Goal: Task Accomplishment & Management: Complete application form

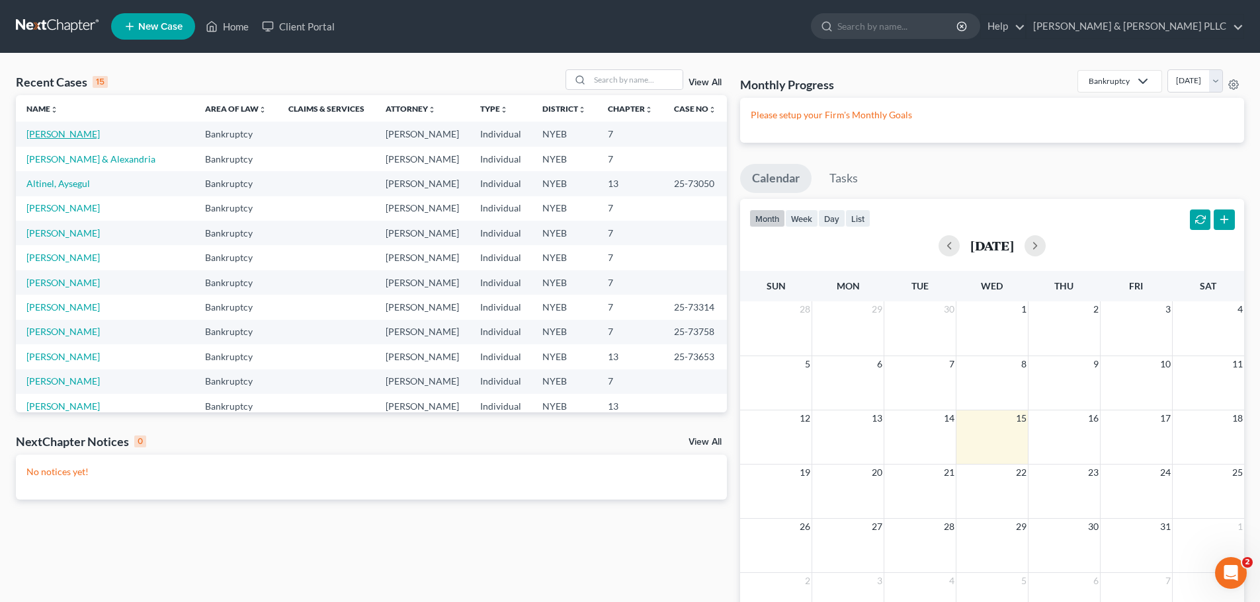
click at [75, 137] on link "[PERSON_NAME]" at bounding box center [62, 133] width 73 height 11
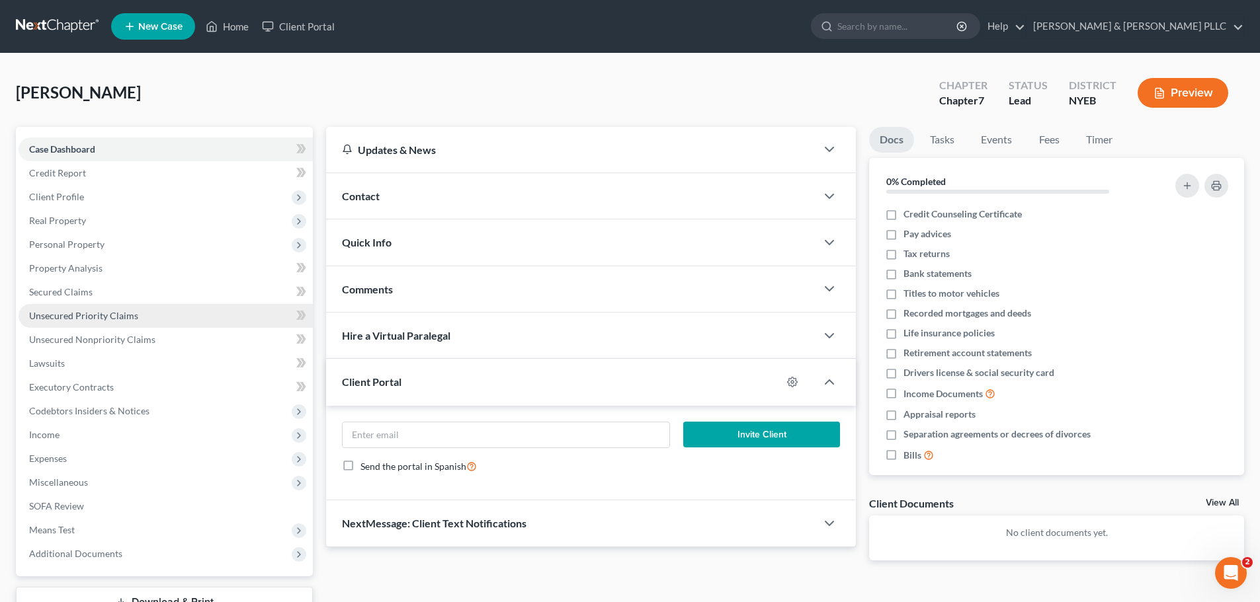
click at [110, 319] on span "Unsecured Priority Claims" at bounding box center [83, 315] width 109 height 11
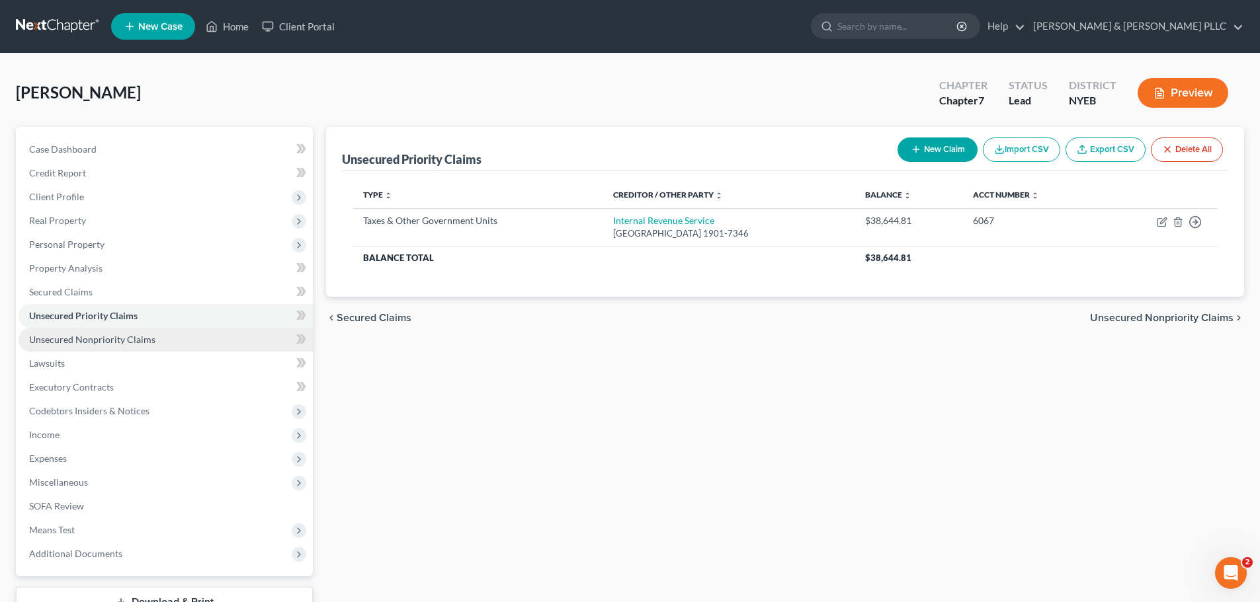
click at [118, 343] on span "Unsecured Nonpriority Claims" at bounding box center [92, 339] width 126 height 11
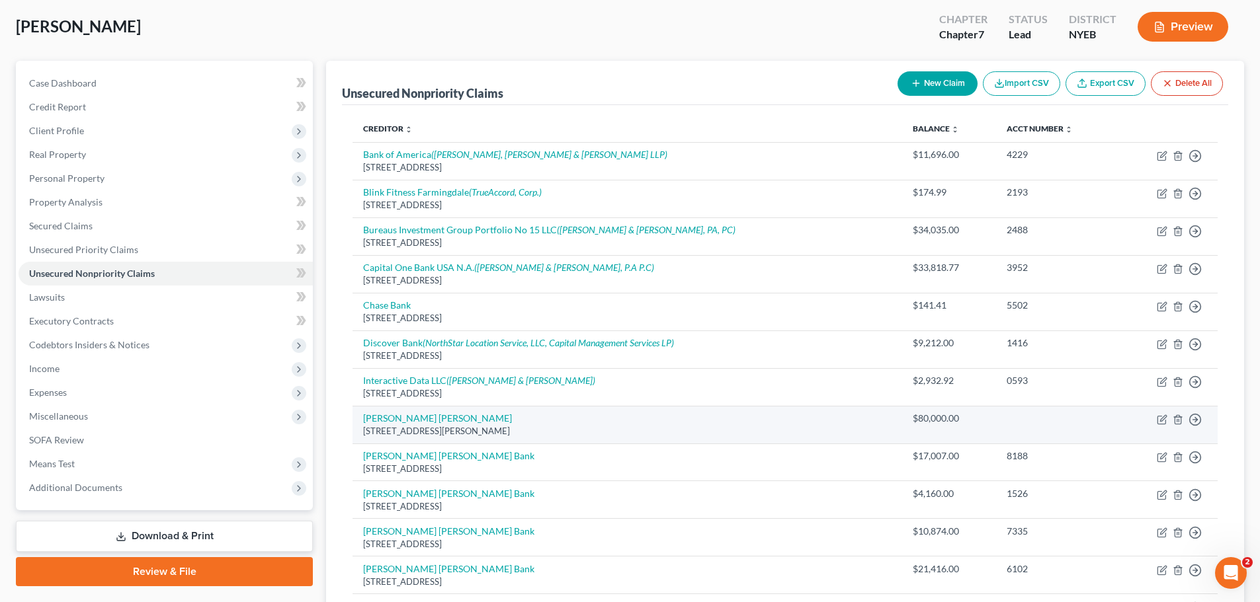
scroll to position [198, 0]
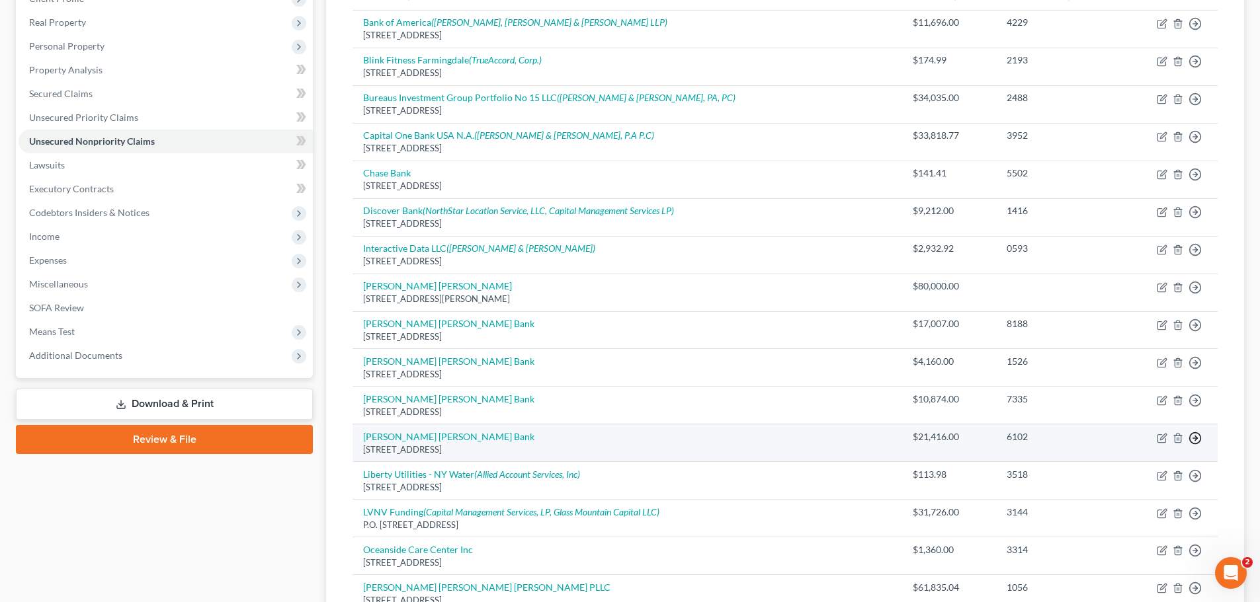
click at [1191, 437] on icon "button" at bounding box center [1194, 438] width 13 height 13
click at [1160, 452] on link "Move to D" at bounding box center [1134, 447] width 110 height 22
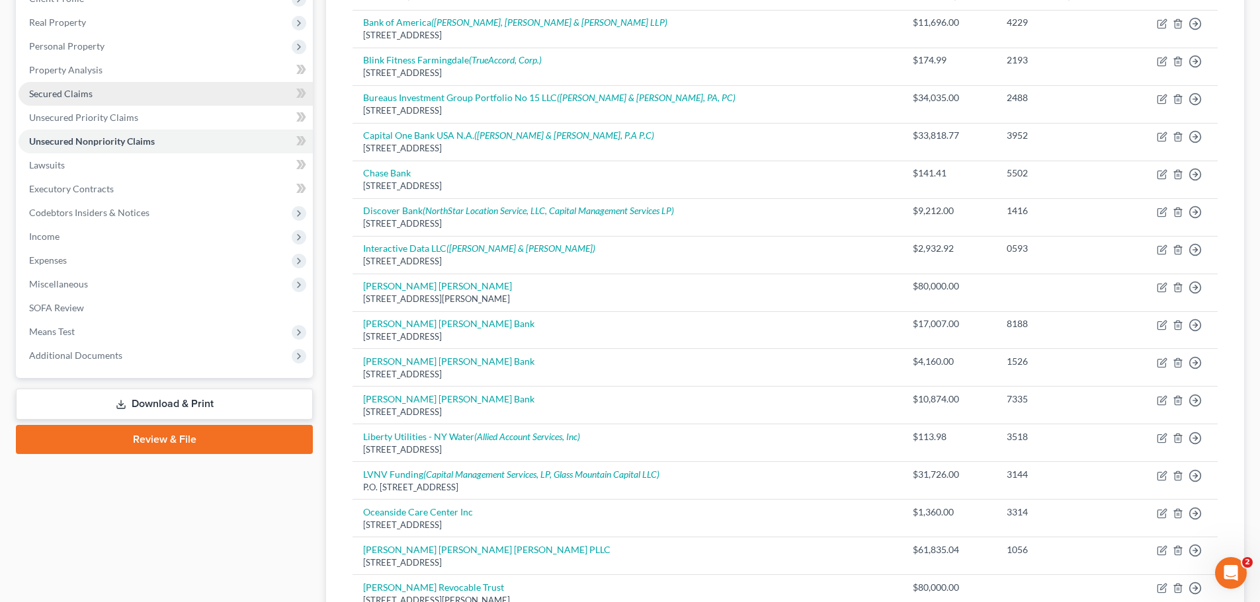
click at [75, 103] on link "Secured Claims" at bounding box center [166, 94] width 294 height 24
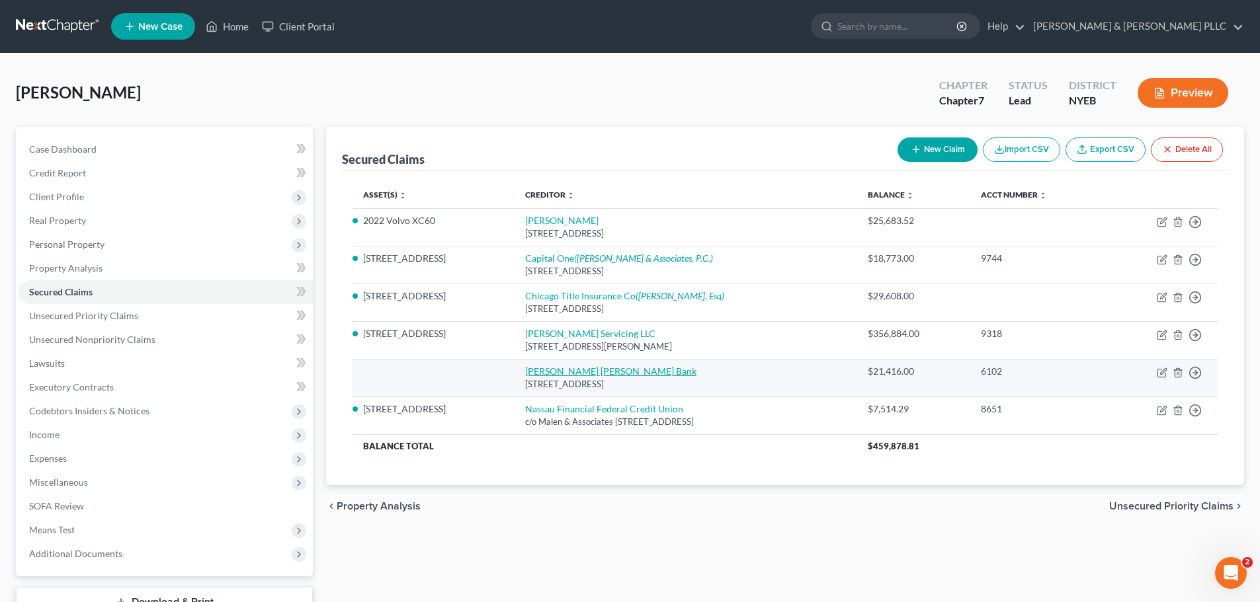
click at [570, 372] on link "[PERSON_NAME] [PERSON_NAME] Bank" at bounding box center [610, 371] width 171 height 11
select select "7"
select select "0"
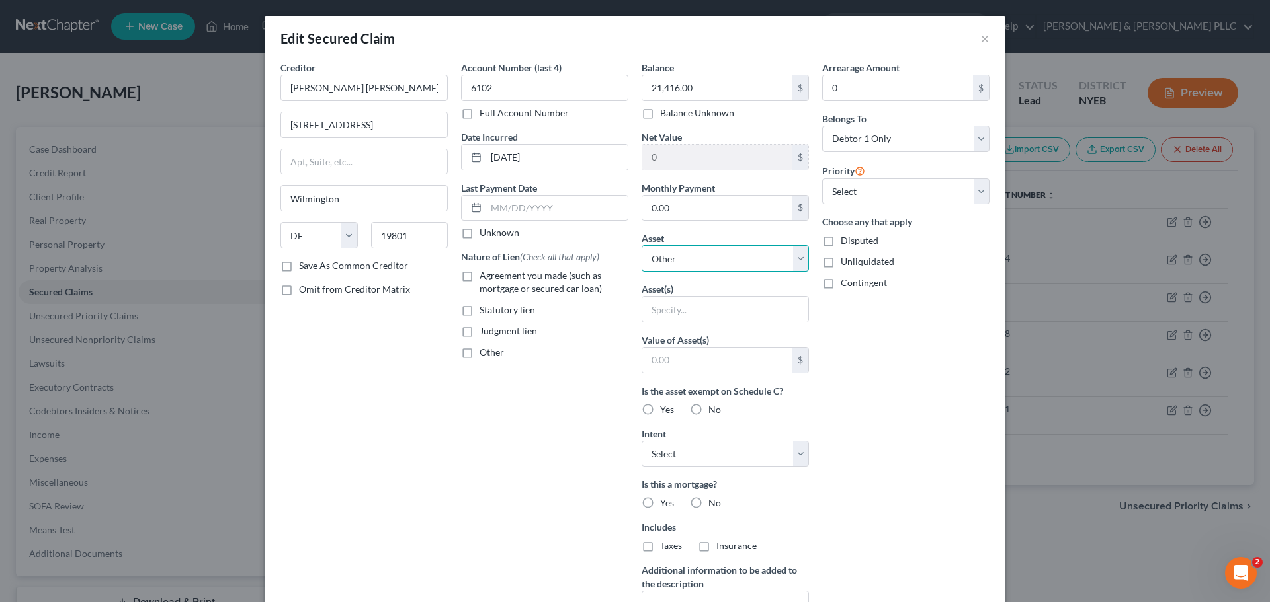
click at [710, 267] on select "Select Other Multiple Assets 2022 Volvo XC60 - $27636.0 [STREET_ADDRESS] - $630…" at bounding box center [724, 258] width 167 height 26
select select "3"
click at [641, 245] on select "Select Other Multiple Assets 2022 Volvo XC60 - $27636.0 [STREET_ADDRESS] - $630…" at bounding box center [724, 258] width 167 height 26
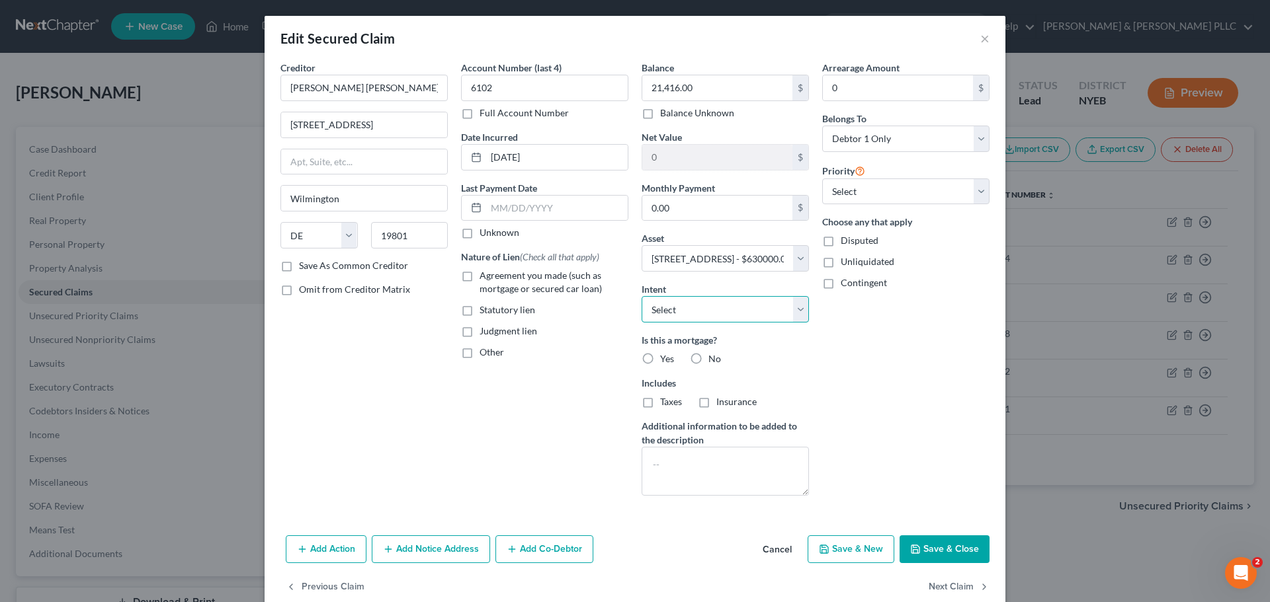
click at [682, 311] on select "Select Surrender Redeem Reaffirm Avoid Other" at bounding box center [724, 309] width 167 height 26
click at [690, 315] on select "Select Surrender Redeem Reaffirm Avoid Other" at bounding box center [724, 309] width 167 height 26
drag, startPoint x: 656, startPoint y: 360, endPoint x: 662, endPoint y: 354, distance: 8.9
click at [660, 359] on span "Yes" at bounding box center [667, 358] width 14 height 11
click at [665, 359] on input "Yes" at bounding box center [669, 356] width 9 height 9
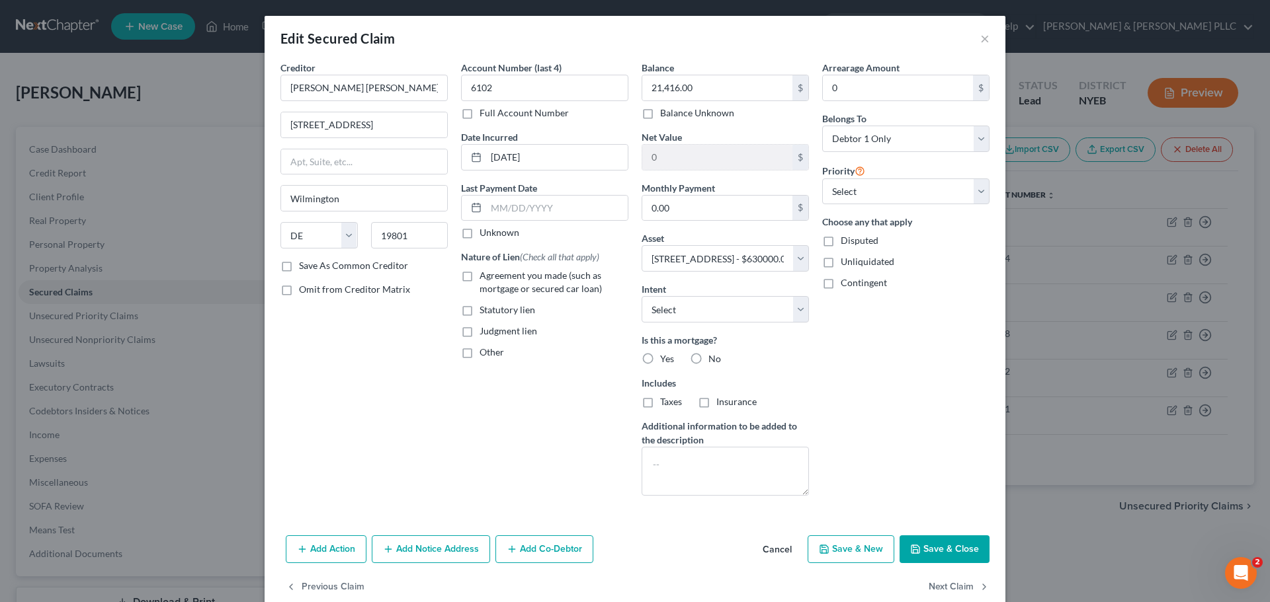
radio input "true"
drag, startPoint x: 716, startPoint y: 405, endPoint x: 694, endPoint y: 404, distance: 21.9
click at [716, 405] on span "Insurance" at bounding box center [736, 401] width 40 height 11
click at [721, 404] on input "Insurance" at bounding box center [725, 399] width 9 height 9
checkbox input "true"
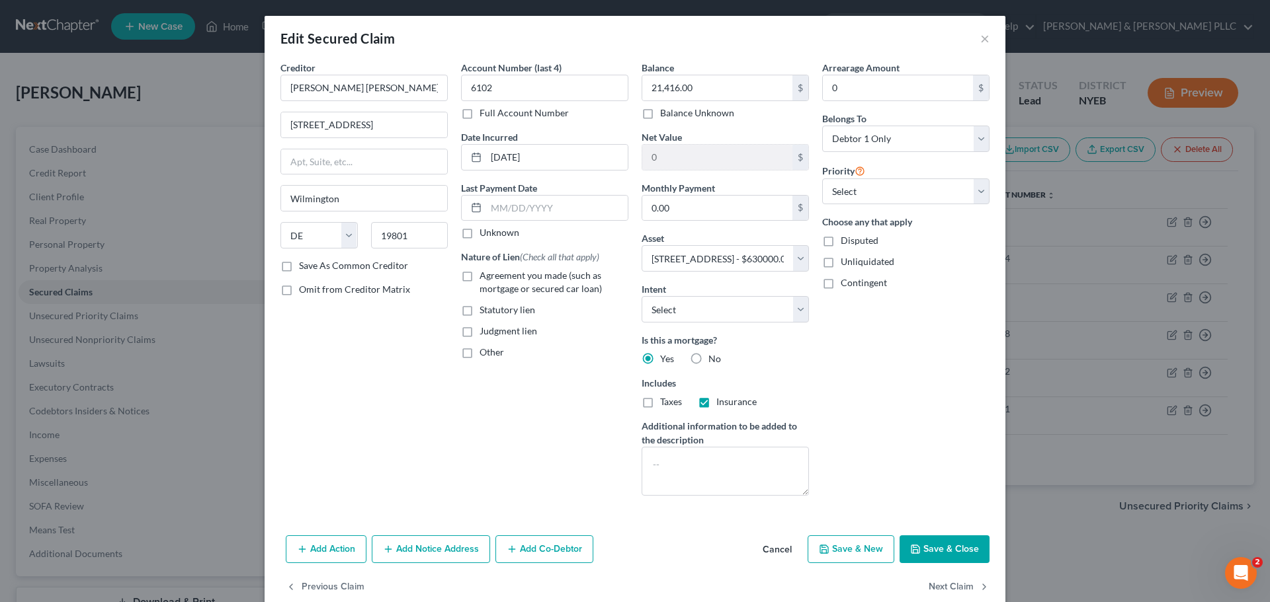
drag, startPoint x: 639, startPoint y: 403, endPoint x: 650, endPoint y: 398, distance: 12.2
click at [660, 401] on label "Taxes" at bounding box center [671, 401] width 22 height 13
click at [665, 401] on input "Taxes" at bounding box center [669, 399] width 9 height 9
checkbox input "true"
drag, startPoint x: 918, startPoint y: 547, endPoint x: 929, endPoint y: 545, distance: 10.7
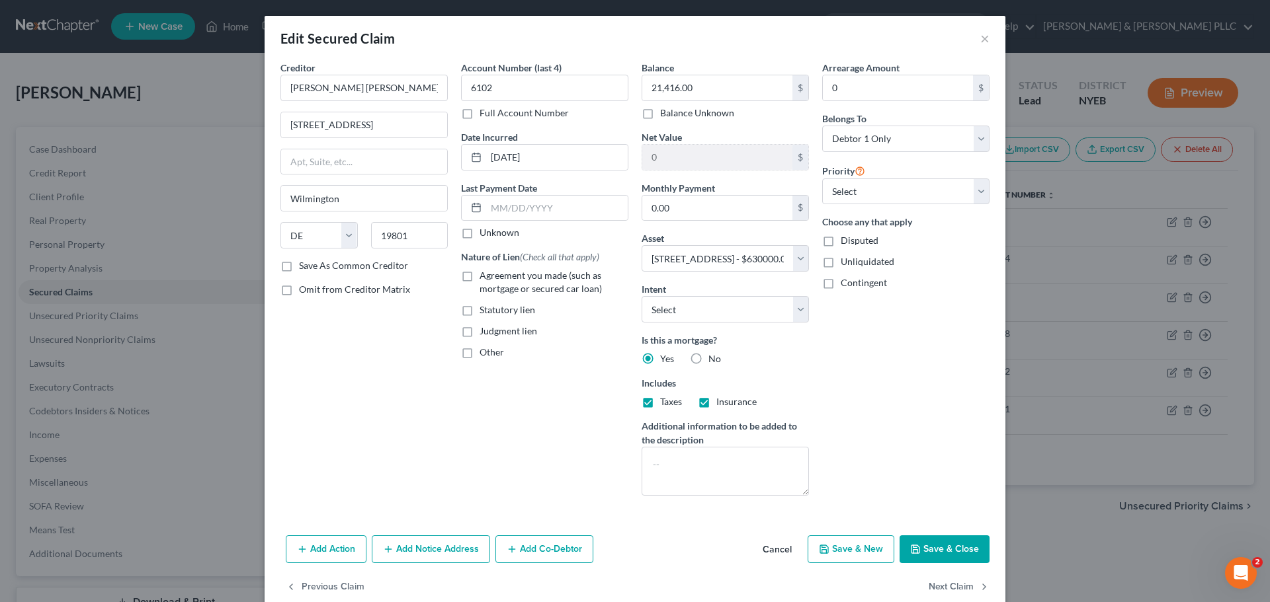
click at [919, 547] on button "Save & Close" at bounding box center [944, 550] width 90 height 28
select select
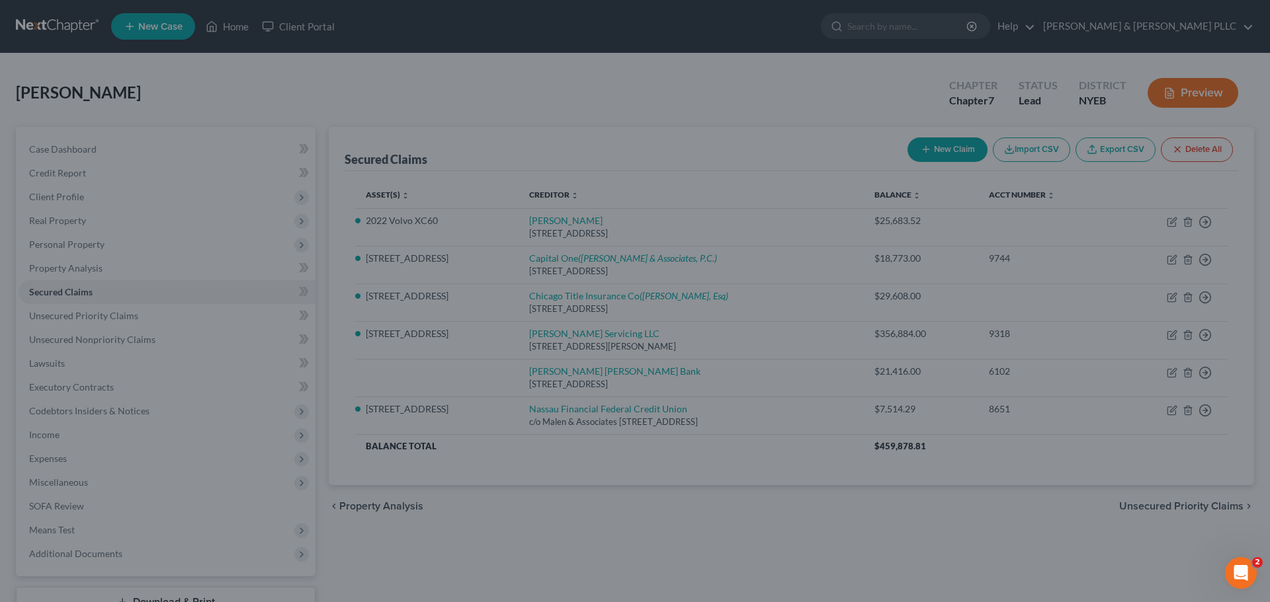
type input "251,700.00"
select select "3"
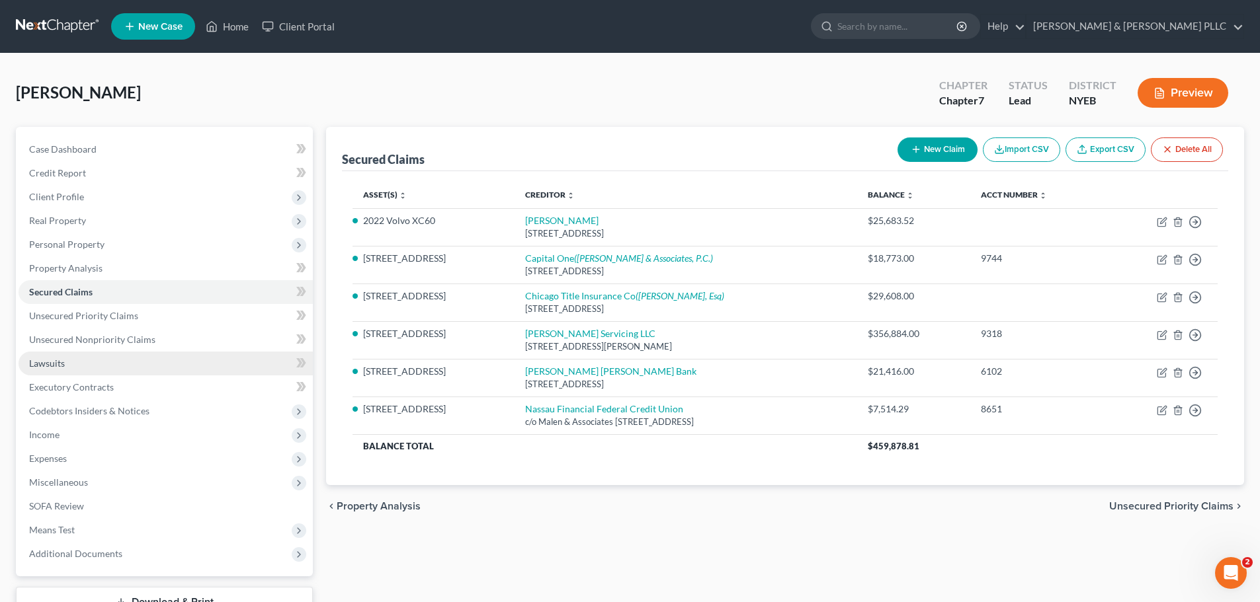
click at [91, 352] on link "Lawsuits" at bounding box center [166, 364] width 294 height 24
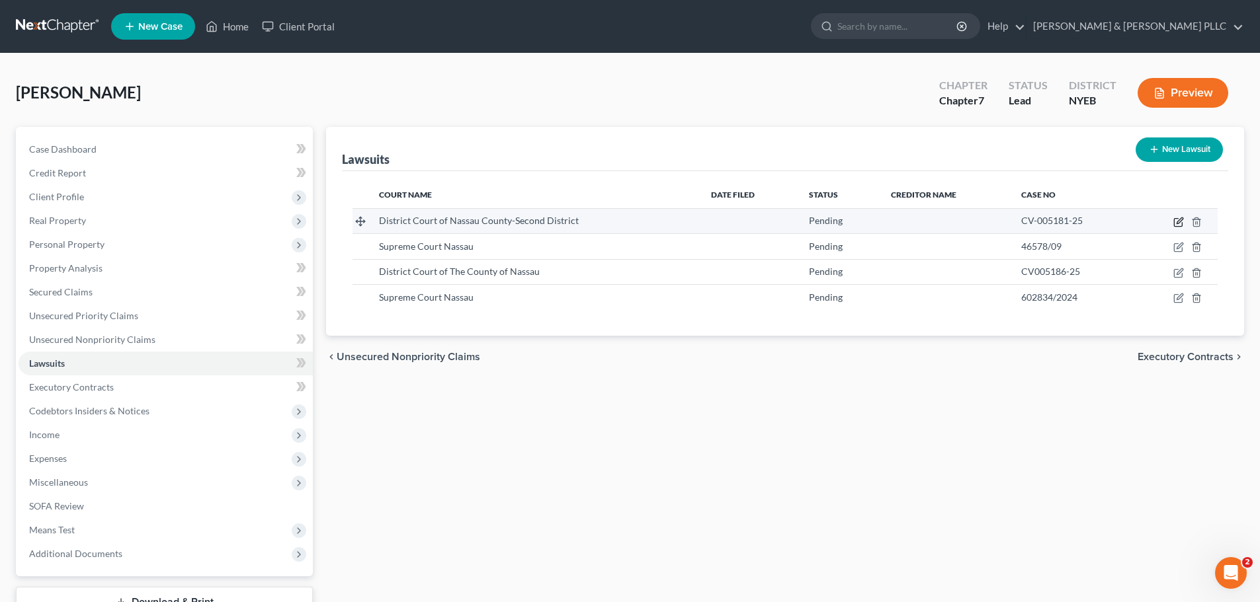
click at [1174, 222] on icon "button" at bounding box center [1178, 223] width 8 height 8
select select "35"
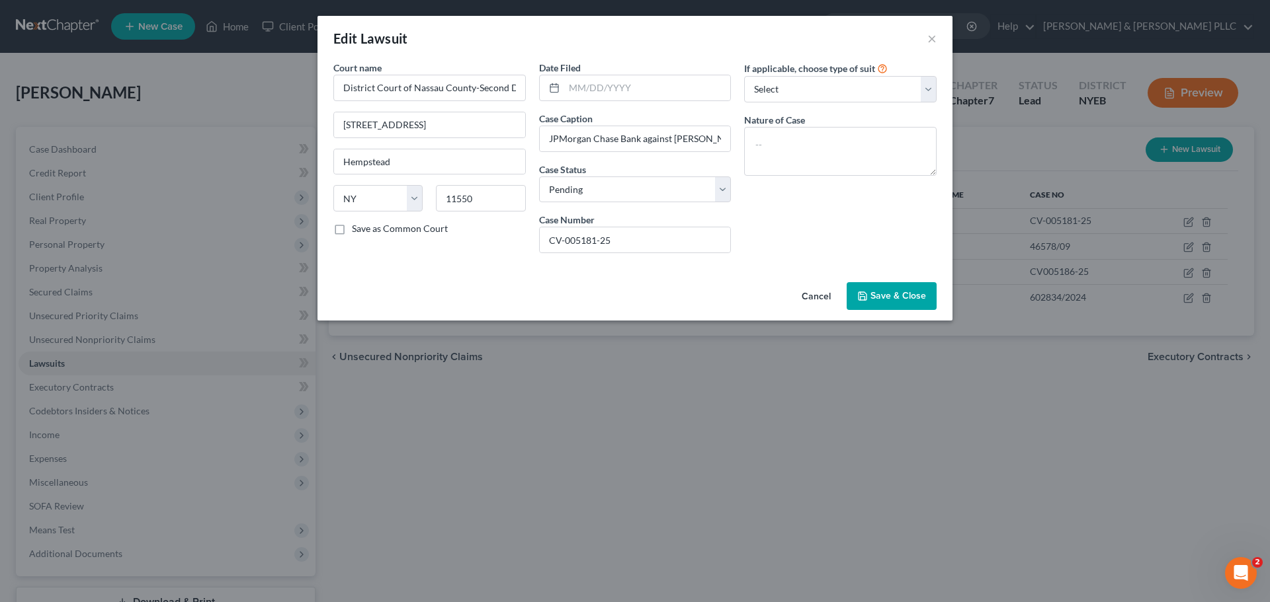
click at [678, 203] on div "Date Filed Case Caption JPMorgan Chase Bank against [PERSON_NAME] Status * Sele…" at bounding box center [635, 162] width 206 height 203
drag, startPoint x: 674, startPoint y: 188, endPoint x: 667, endPoint y: 197, distance: 11.8
click at [674, 187] on select "Select Pending On Appeal Concluded" at bounding box center [635, 190] width 192 height 26
select select "2"
click at [539, 177] on select "Select Pending On Appeal Concluded" at bounding box center [635, 190] width 192 height 26
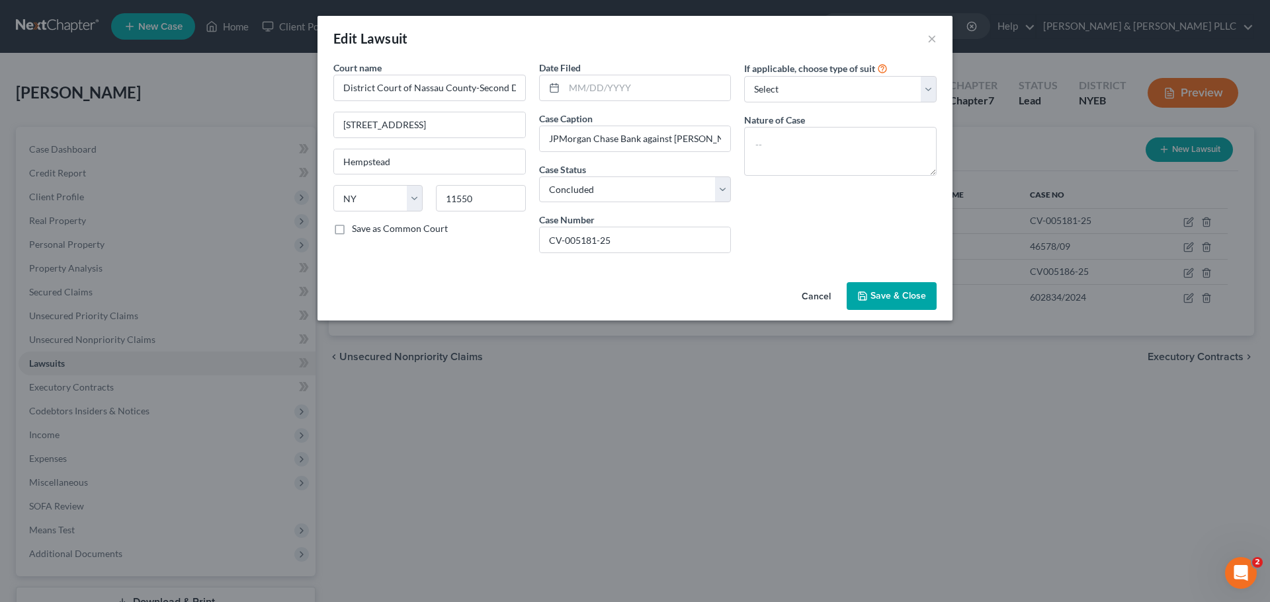
click at [899, 299] on span "Save & Close" at bounding box center [898, 295] width 56 height 11
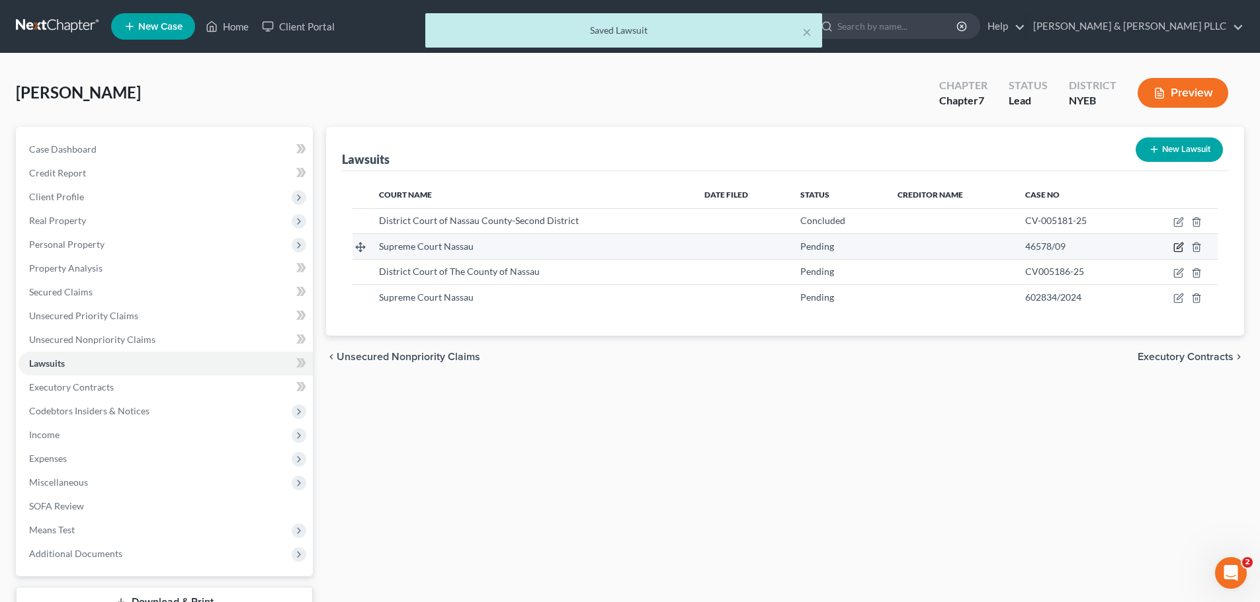
click at [1175, 249] on icon "button" at bounding box center [1178, 247] width 11 height 11
select select "35"
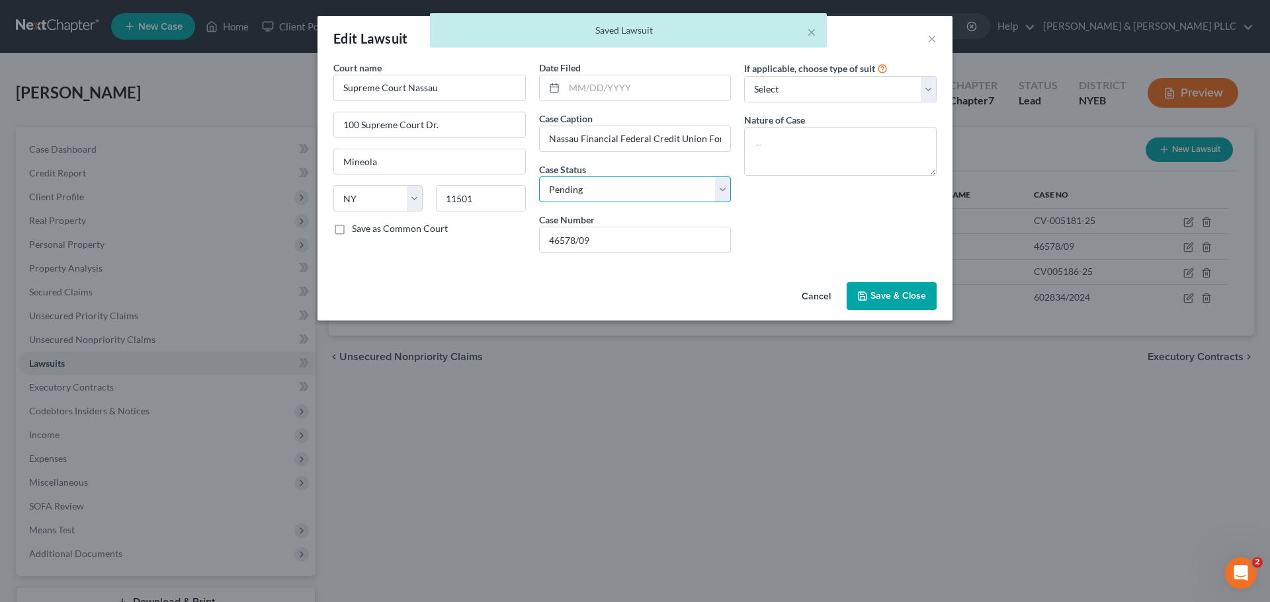
click at [658, 194] on select "Select Pending On Appeal Concluded" at bounding box center [635, 190] width 192 height 26
select select "2"
click at [539, 177] on select "Select Pending On Appeal Concluded" at bounding box center [635, 190] width 192 height 26
click at [900, 301] on span "Save & Close" at bounding box center [898, 295] width 56 height 11
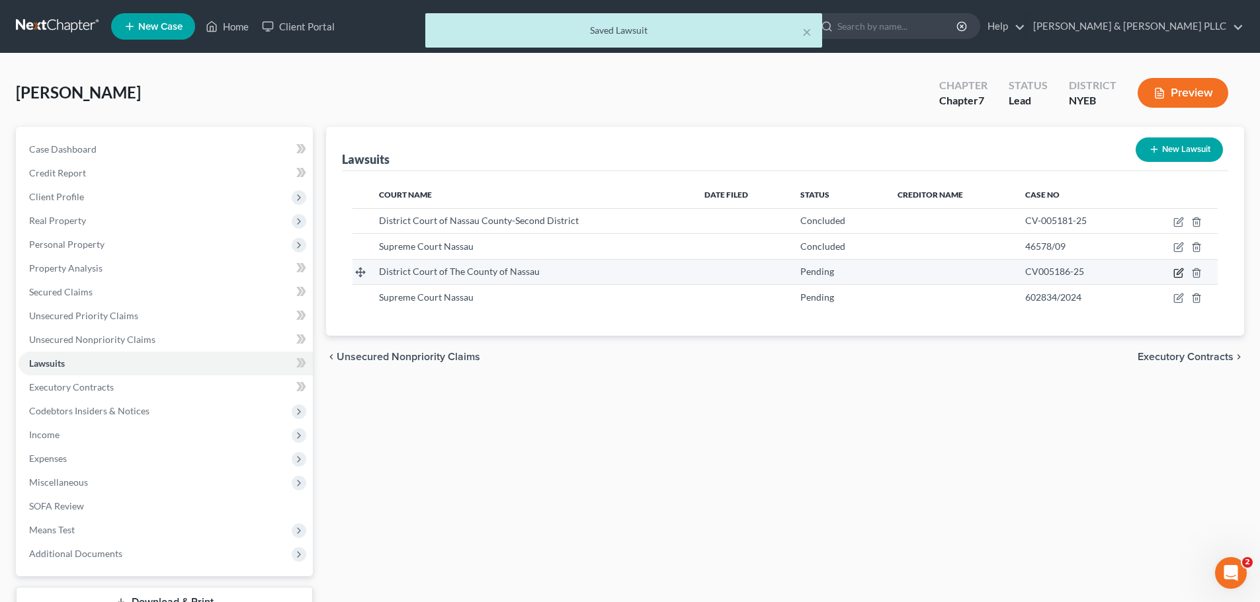
click at [1177, 272] on icon "button" at bounding box center [1178, 273] width 11 height 11
select select "35"
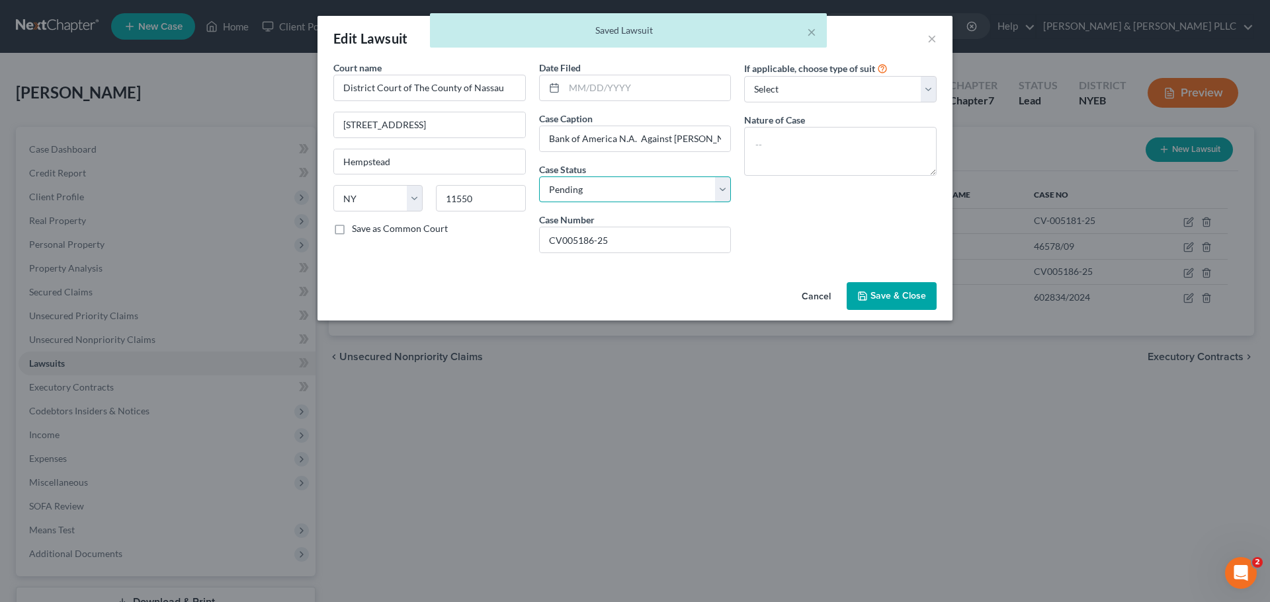
click at [618, 190] on select "Select Pending On Appeal Concluded" at bounding box center [635, 190] width 192 height 26
select select "2"
click at [539, 177] on select "Select Pending On Appeal Concluded" at bounding box center [635, 190] width 192 height 26
click at [876, 299] on span "Save & Close" at bounding box center [898, 295] width 56 height 11
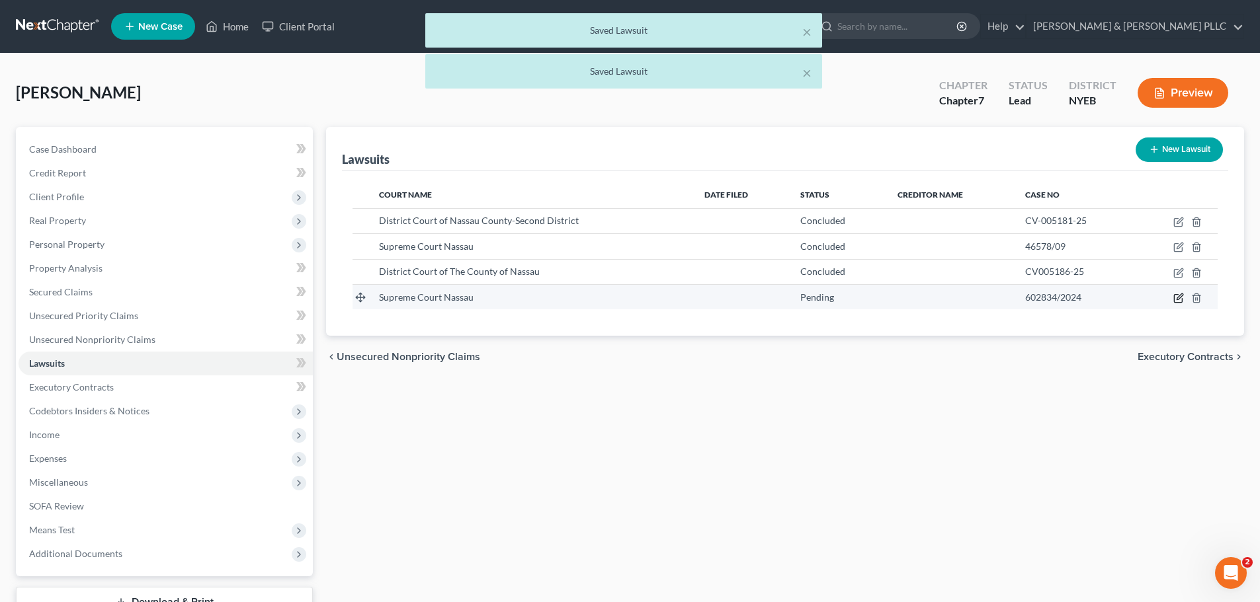
click at [1175, 297] on icon "button" at bounding box center [1178, 298] width 11 height 11
select select "35"
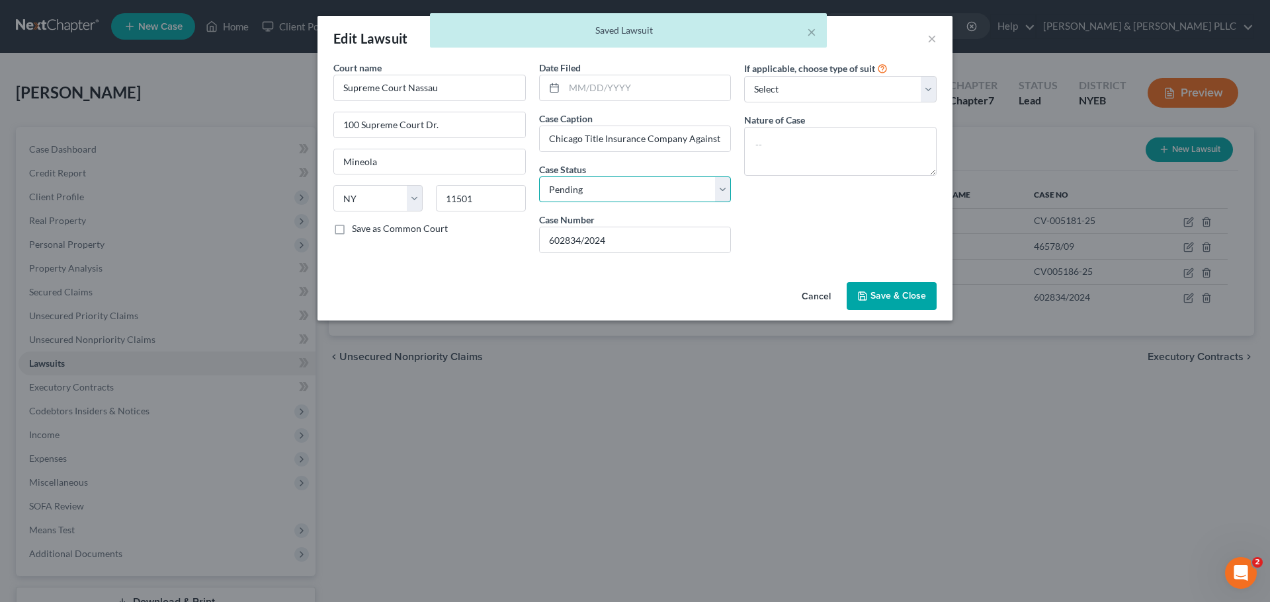
click at [557, 189] on select "Select Pending On Appeal Concluded" at bounding box center [635, 190] width 192 height 26
select select "2"
click at [539, 177] on select "Select Pending On Appeal Concluded" at bounding box center [635, 190] width 192 height 26
drag, startPoint x: 896, startPoint y: 282, endPoint x: 897, endPoint y: 288, distance: 6.6
click at [896, 283] on div "Cancel Save & Close" at bounding box center [634, 299] width 635 height 44
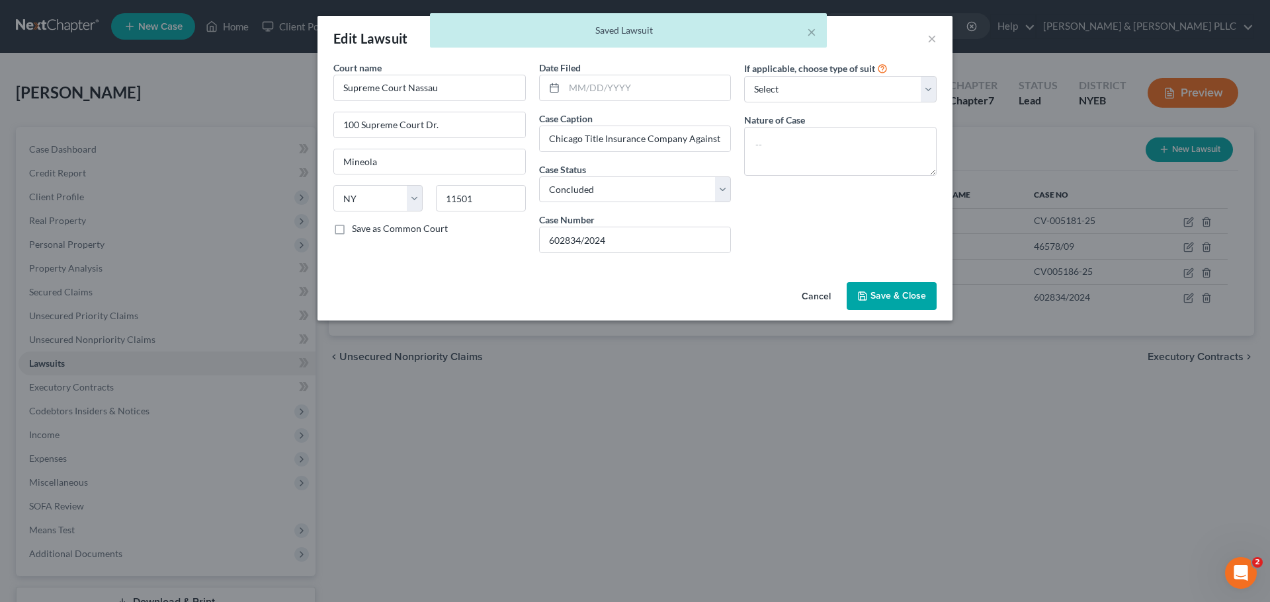
click at [897, 288] on button "Save & Close" at bounding box center [891, 296] width 90 height 28
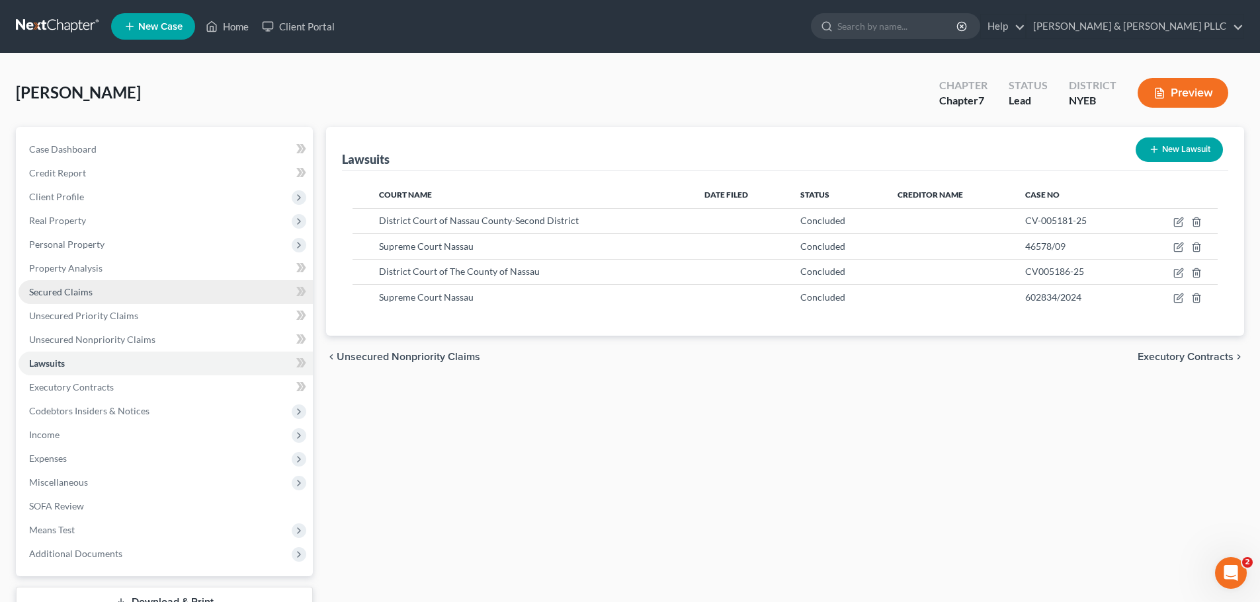
click at [120, 289] on link "Secured Claims" at bounding box center [166, 292] width 294 height 24
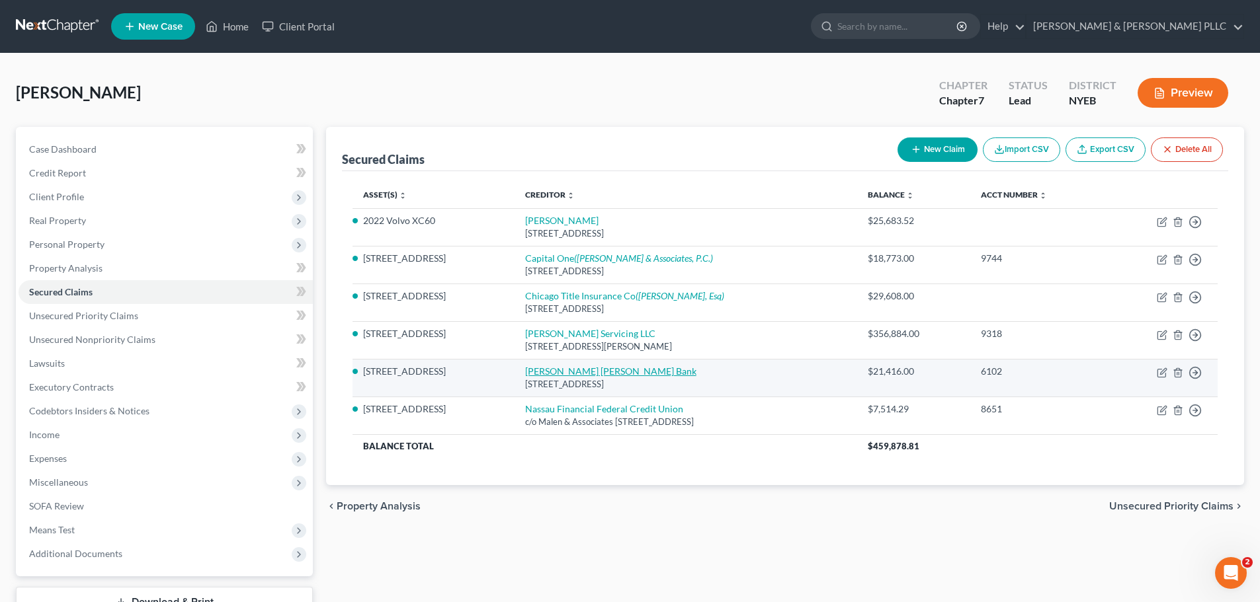
click at [544, 374] on link "[PERSON_NAME] [PERSON_NAME] Bank" at bounding box center [610, 371] width 171 height 11
select select "7"
select select "0"
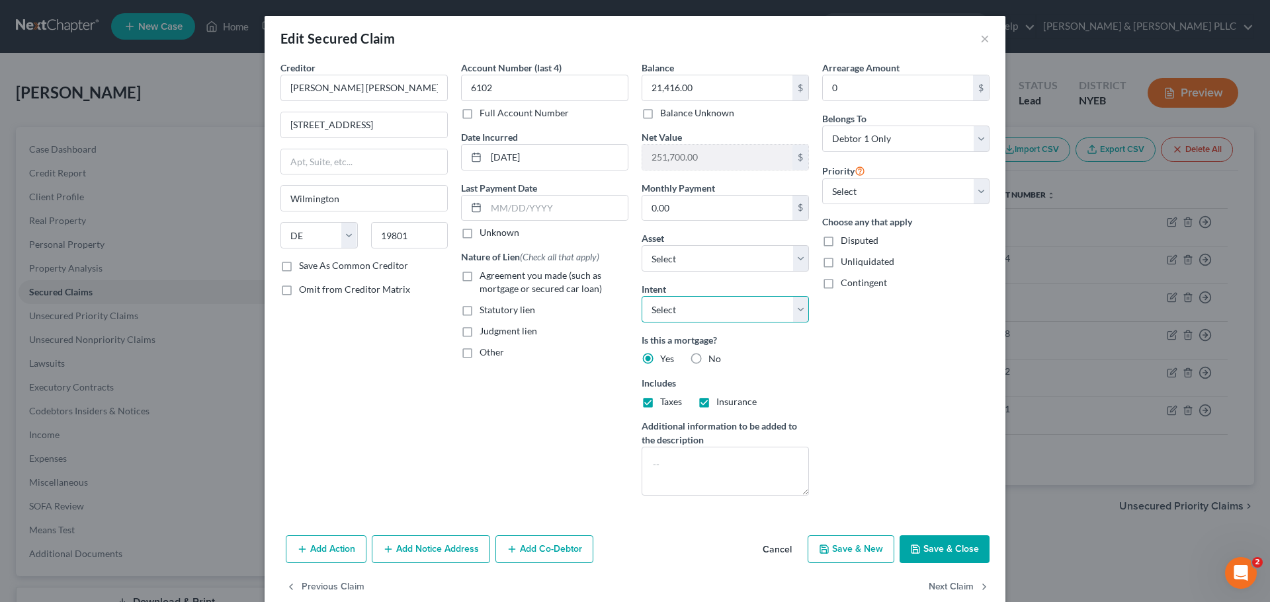
click at [691, 314] on select "Select Surrender Redeem Reaffirm Avoid Other" at bounding box center [724, 309] width 167 height 26
select select "3"
click at [641, 296] on select "Select Surrender Redeem Reaffirm Avoid Other" at bounding box center [724, 309] width 167 height 26
click at [503, 276] on span "Agreement you made (such as mortgage or secured car loan)" at bounding box center [540, 282] width 122 height 24
click at [493, 276] on input "Agreement you made (such as mortgage or secured car loan)" at bounding box center [489, 273] width 9 height 9
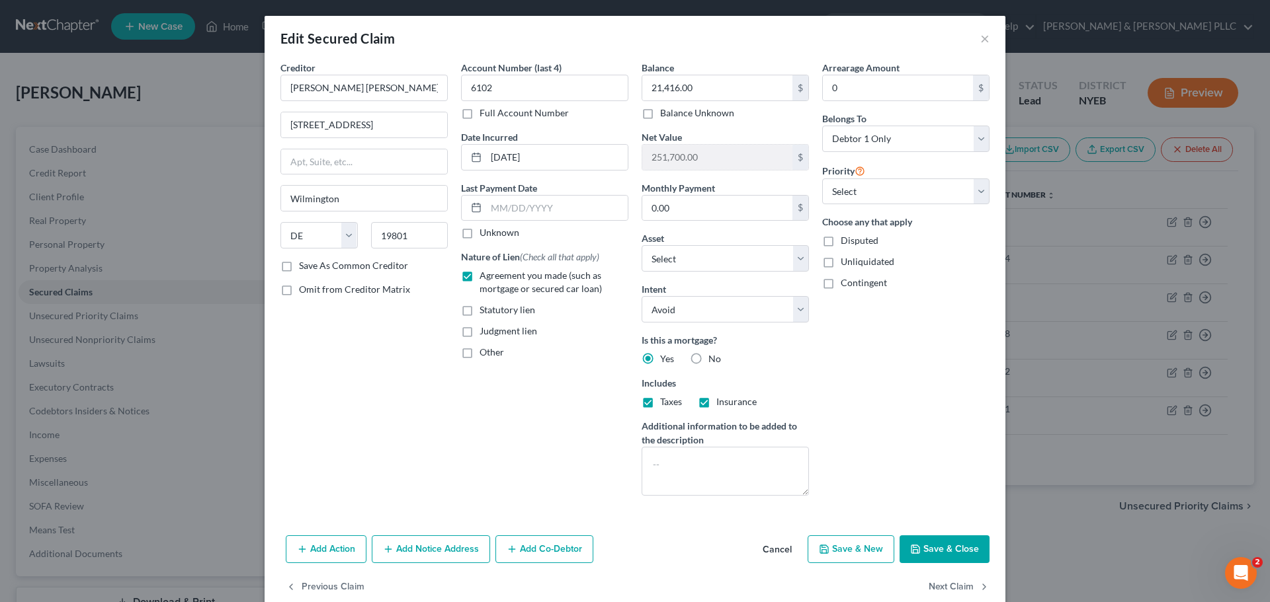
click at [503, 276] on span "Agreement you made (such as mortgage or secured car loan)" at bounding box center [540, 282] width 122 height 24
click at [493, 276] on input "Agreement you made (such as mortgage or secured car loan)" at bounding box center [489, 273] width 9 height 9
checkbox input "false"
click at [496, 331] on span "Judgment lien" at bounding box center [508, 330] width 58 height 11
click at [493, 331] on input "Judgment lien" at bounding box center [489, 329] width 9 height 9
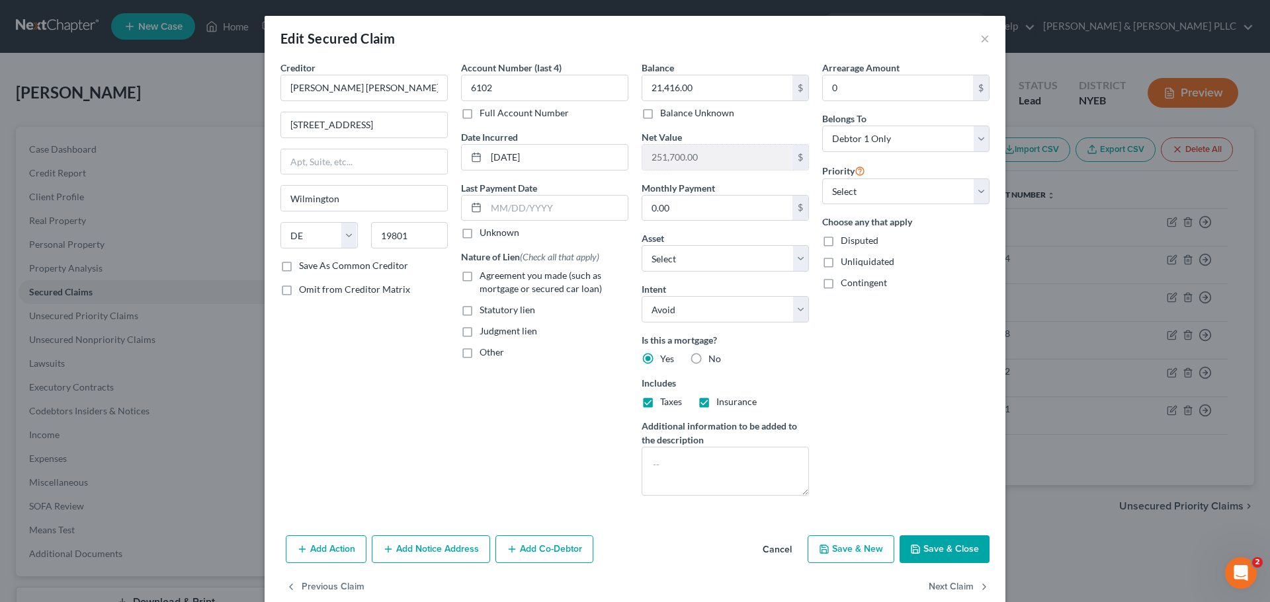
checkbox input "true"
click at [940, 556] on button "Save & Close" at bounding box center [944, 550] width 90 height 28
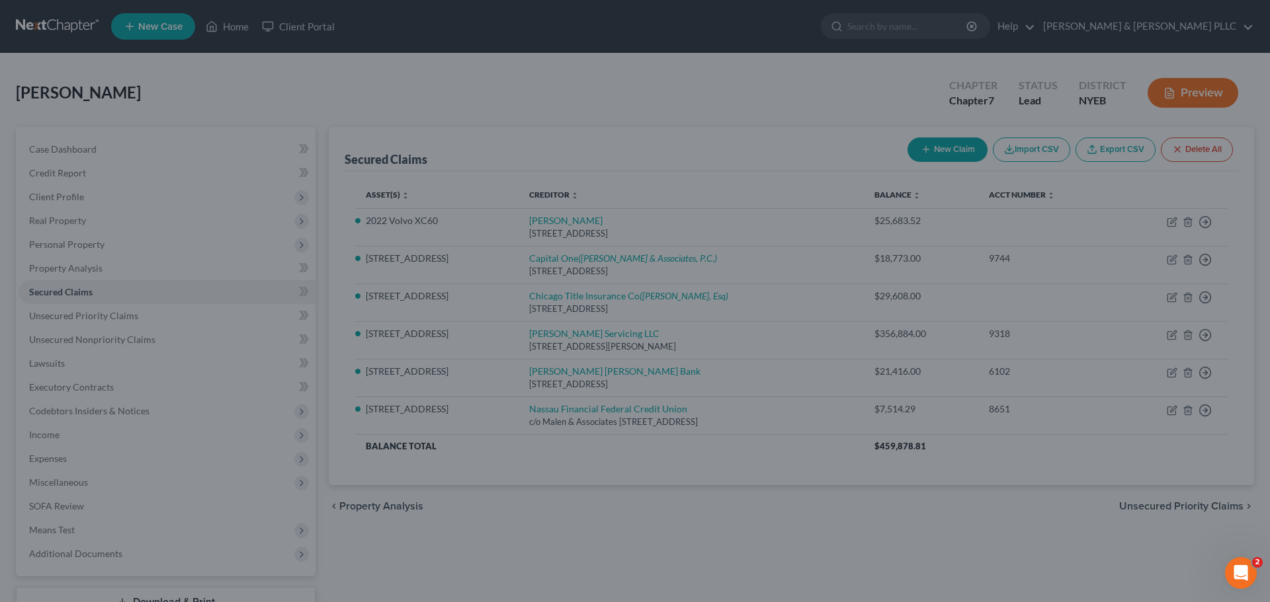
select select "3"
